Goal: Check status: Check status

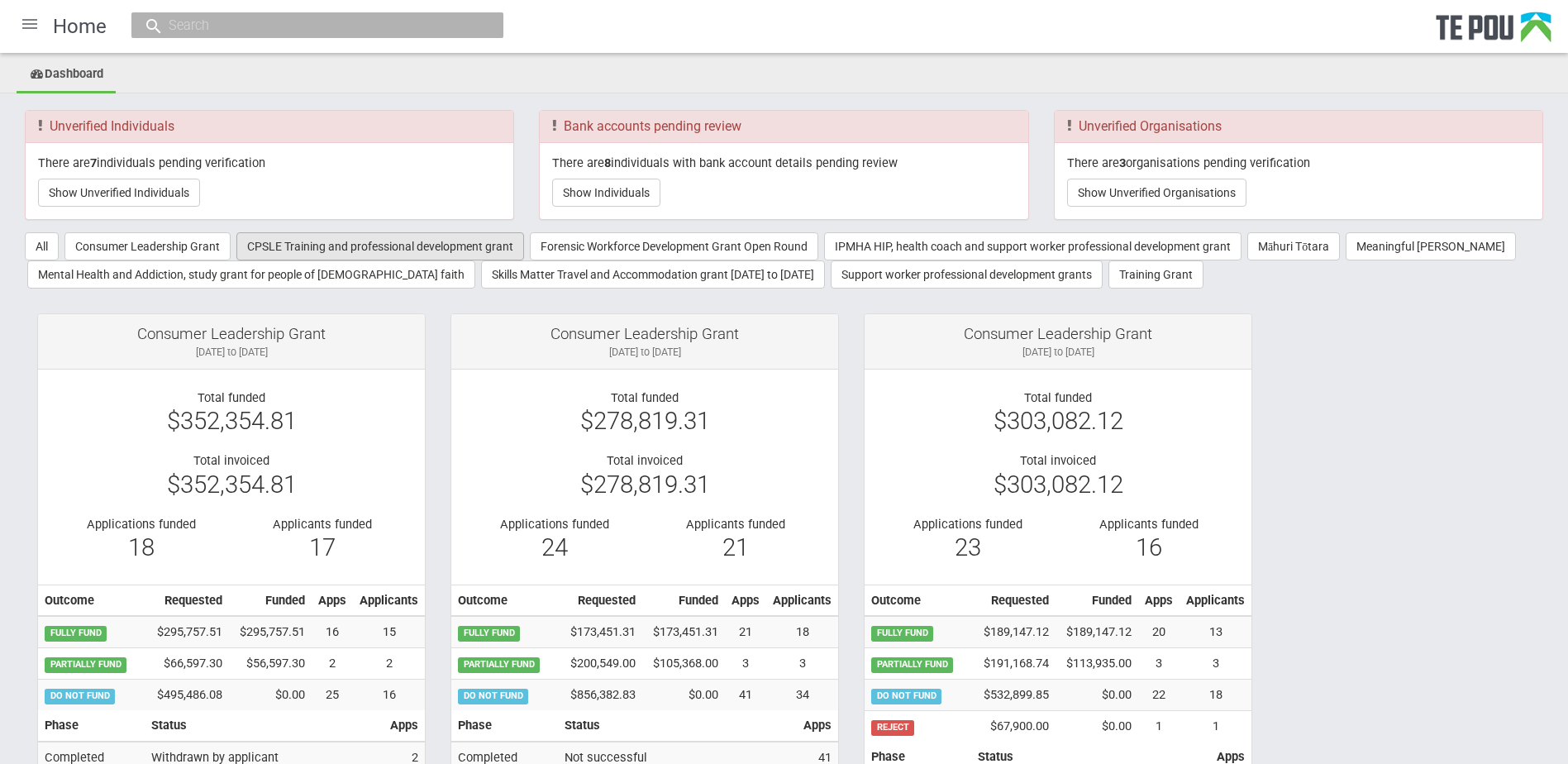
click at [281, 241] on button "CPSLE Training and professional development grant" at bounding box center [380, 247] width 288 height 29
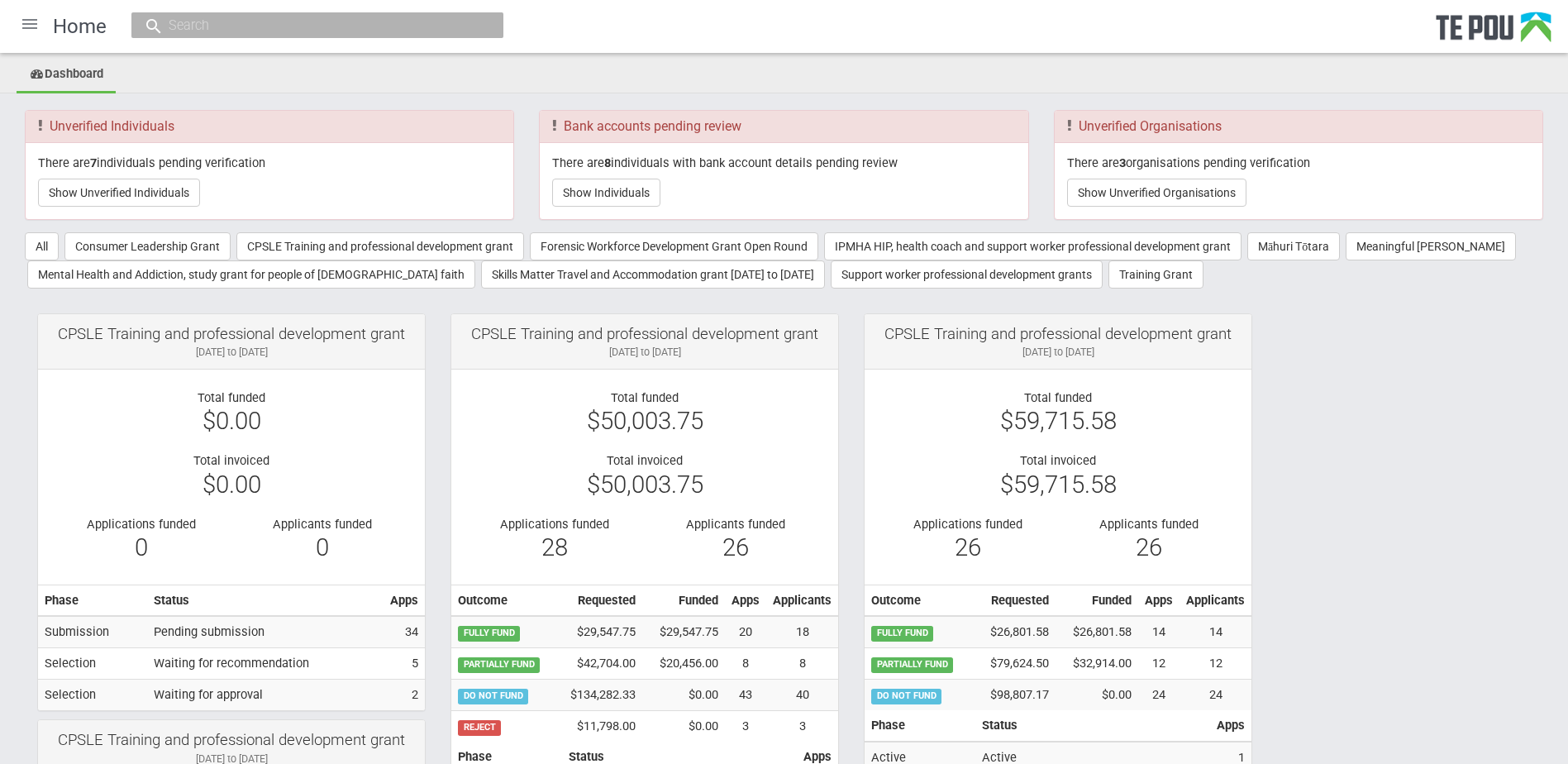
drag, startPoint x: 293, startPoint y: 351, endPoint x: 163, endPoint y: 353, distance: 130.0
click at [163, 353] on div "[DATE] to [DATE]" at bounding box center [231, 352] width 362 height 15
drag, startPoint x: 163, startPoint y: 353, endPoint x: 177, endPoint y: 353, distance: 14.0
click at [177, 353] on div "[DATE] to [DATE]" at bounding box center [231, 352] width 362 height 15
drag, startPoint x: 296, startPoint y: 346, endPoint x: 183, endPoint y: 342, distance: 113.1
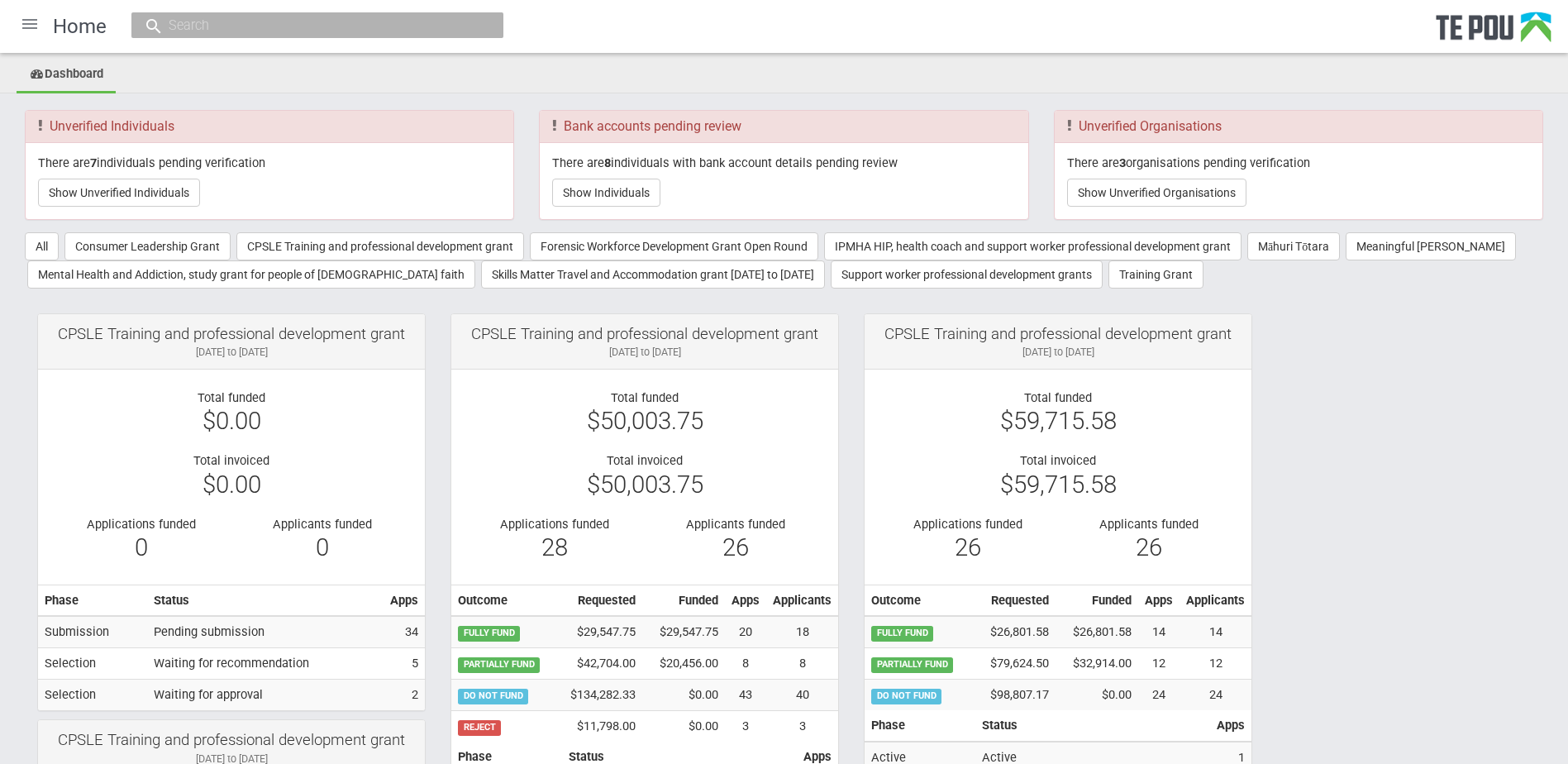
click at [183, 342] on div "CPSLE Training and professional development grant [DATE] to [DATE]" at bounding box center [231, 342] width 387 height 55
drag, startPoint x: 183, startPoint y: 342, endPoint x: 212, endPoint y: 331, distance: 31.0
click at [212, 331] on div "CPSLE Training and professional development grant" at bounding box center [231, 334] width 362 height 15
click at [285, 253] on button "CPSLE Training and professional development grant" at bounding box center [380, 247] width 288 height 29
drag, startPoint x: 416, startPoint y: 629, endPoint x: 43, endPoint y: 627, distance: 373.0
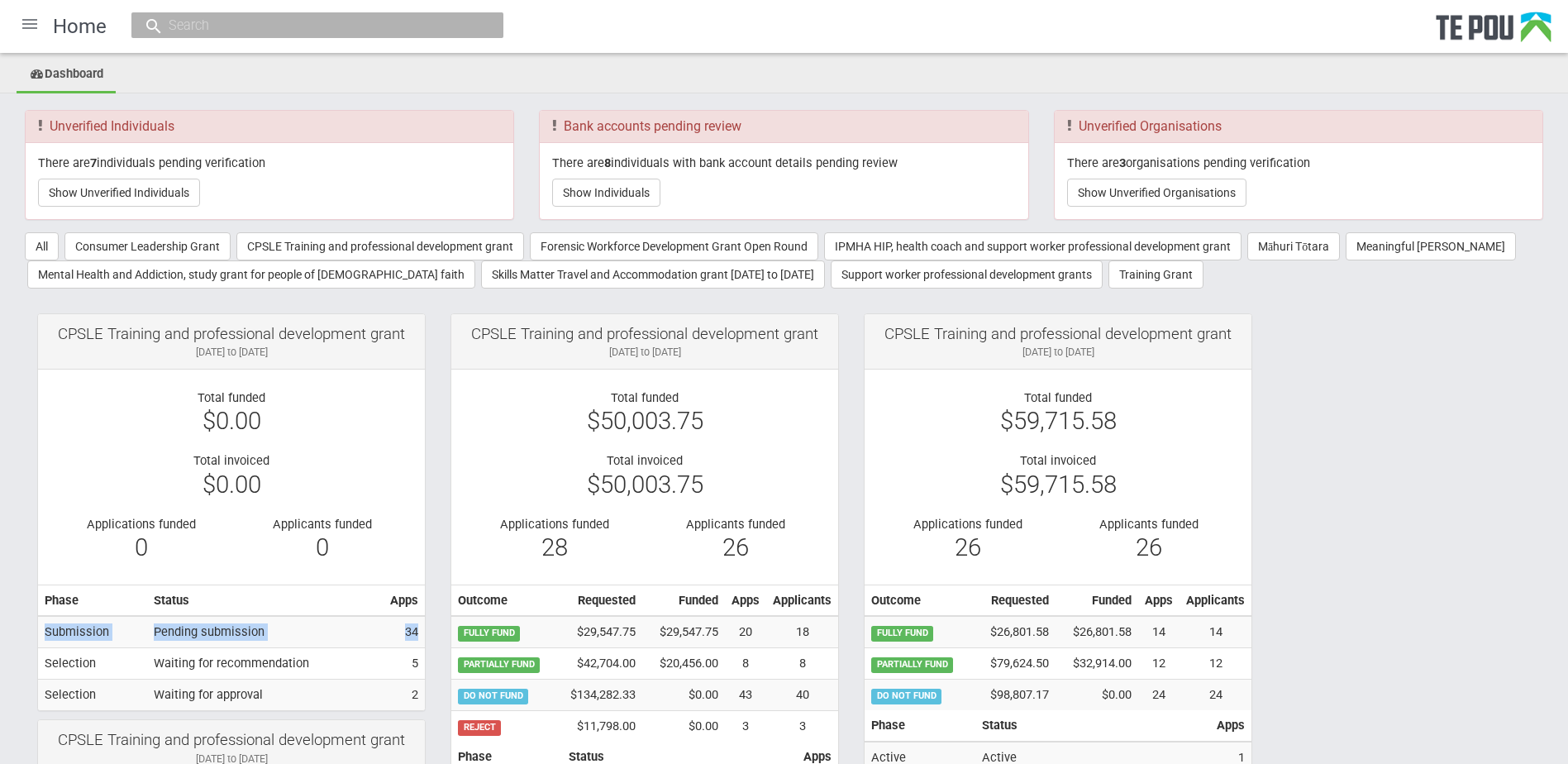
click at [43, 627] on tr "Submission Pending submission 34" at bounding box center [231, 632] width 387 height 31
click at [47, 627] on td "Submission" at bounding box center [92, 632] width 110 height 31
drag, startPoint x: 45, startPoint y: 633, endPoint x: 420, endPoint y: 632, distance: 375.0
click at [420, 632] on tr "Submission Pending submission 34" at bounding box center [231, 632] width 387 height 31
click at [424, 633] on td "34" at bounding box center [404, 632] width 41 height 31
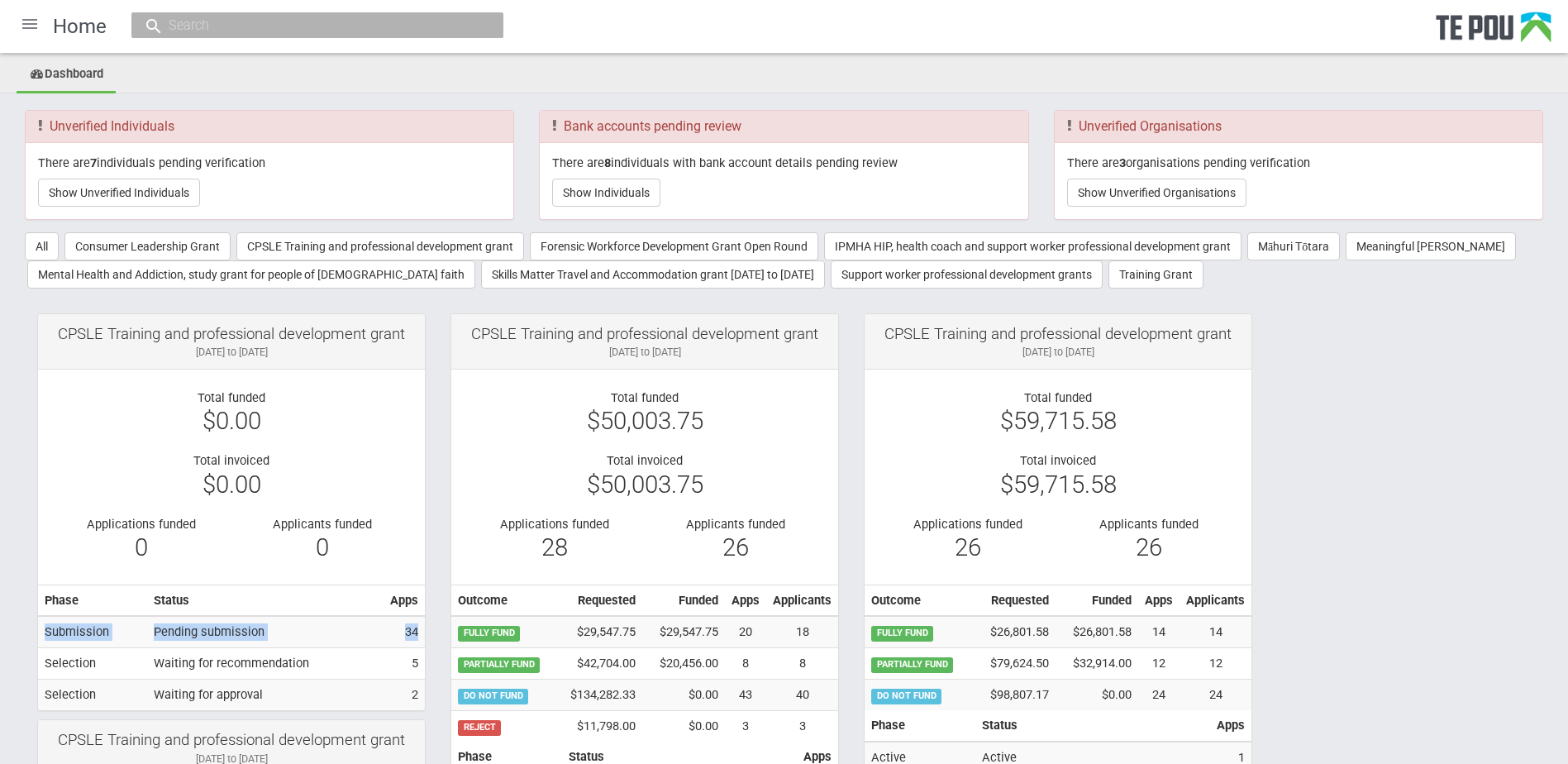
drag, startPoint x: 417, startPoint y: 630, endPoint x: 45, endPoint y: 634, distance: 372.0
click at [45, 634] on tr "Submission Pending submission 34" at bounding box center [231, 632] width 387 height 31
drag, startPoint x: 45, startPoint y: 634, endPoint x: 29, endPoint y: 624, distance: 18.9
click at [29, 624] on div "CPSLE Training and professional development grant [DATE] to [DATE] Total funded…" at bounding box center [231, 516] width 413 height 406
click at [323, 251] on button "CPSLE Training and professional development grant" at bounding box center [380, 247] width 288 height 29
